Goal: Information Seeking & Learning: Learn about a topic

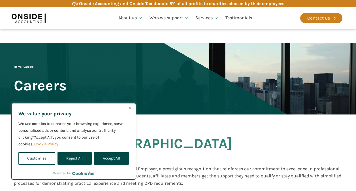
scroll to position [113, 0]
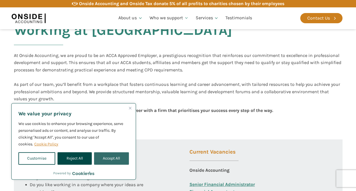
click at [113, 157] on button "Accept All" at bounding box center [111, 158] width 35 height 12
checkbox input "true"
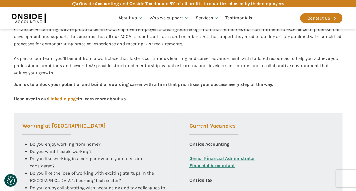
scroll to position [198, 0]
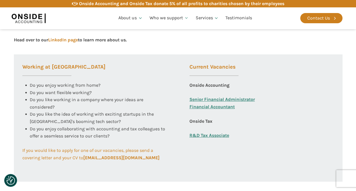
click at [208, 99] on link "Senior Financial Administrator" at bounding box center [222, 99] width 65 height 7
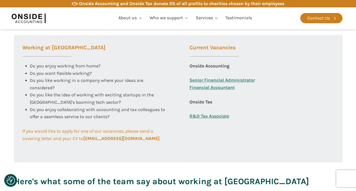
scroll to position [227, 0]
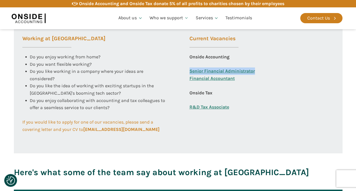
drag, startPoint x: 258, startPoint y: 72, endPoint x: 189, endPoint y: 71, distance: 68.9
click at [189, 71] on div "Current Vacancies Onside Accounting Senior Financial Administrator Financial Ac…" at bounding box center [261, 89] width 161 height 127
copy link "Senior Financial Administrator"
click at [210, 70] on link "Senior Financial Administrator" at bounding box center [222, 70] width 65 height 7
click at [201, 78] on link "Financial Accountant" at bounding box center [212, 82] width 45 height 14
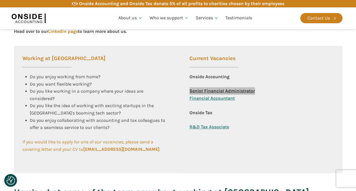
scroll to position [198, 0]
